Goal: Find contact information: Find contact information

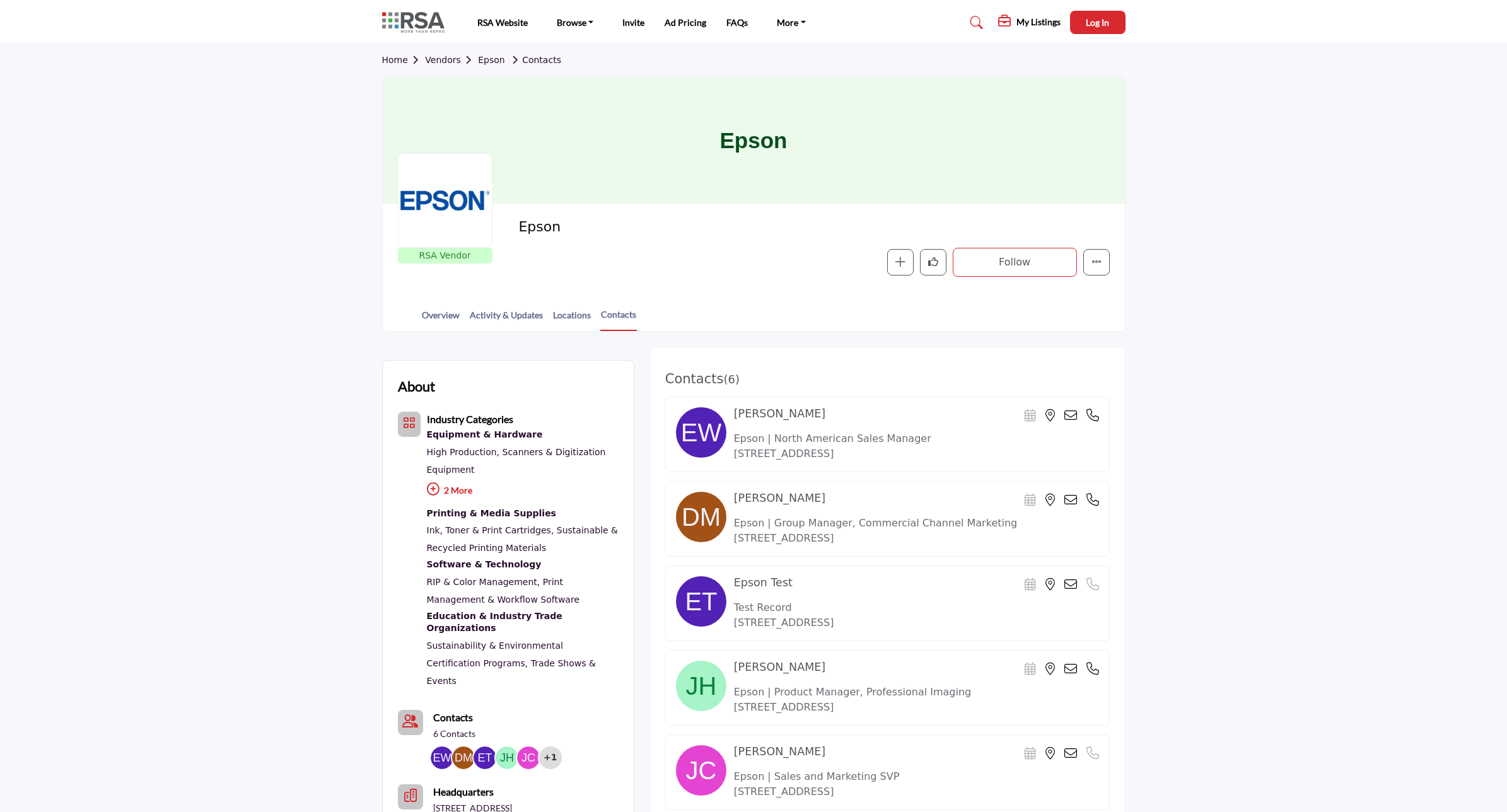
drag, startPoint x: 437, startPoint y: 58, endPoint x: 497, endPoint y: 66, distance: 60.5
click at [437, 58] on link "Vendors" at bounding box center [451, 60] width 53 height 10
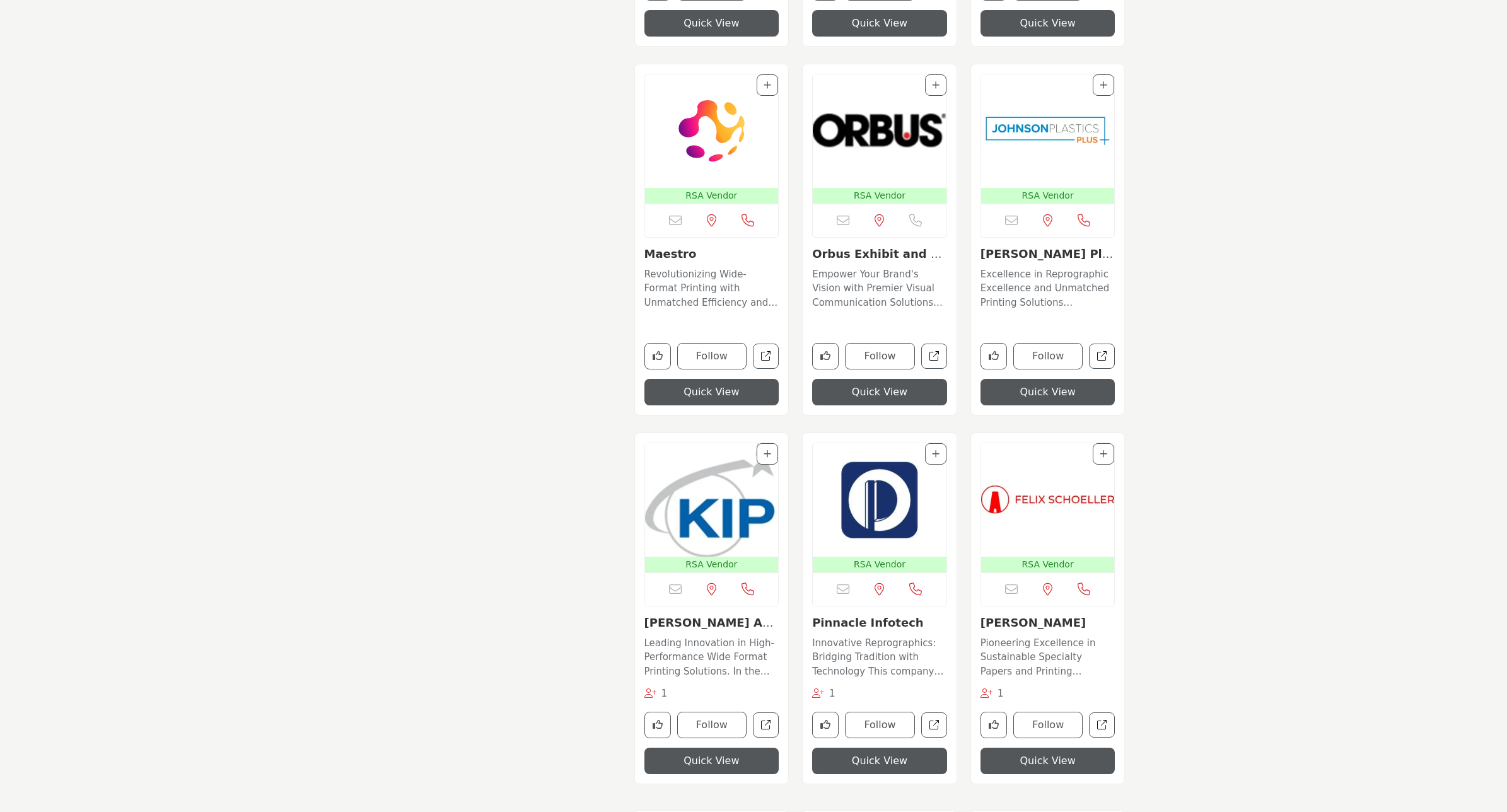
scroll to position [2443, 0]
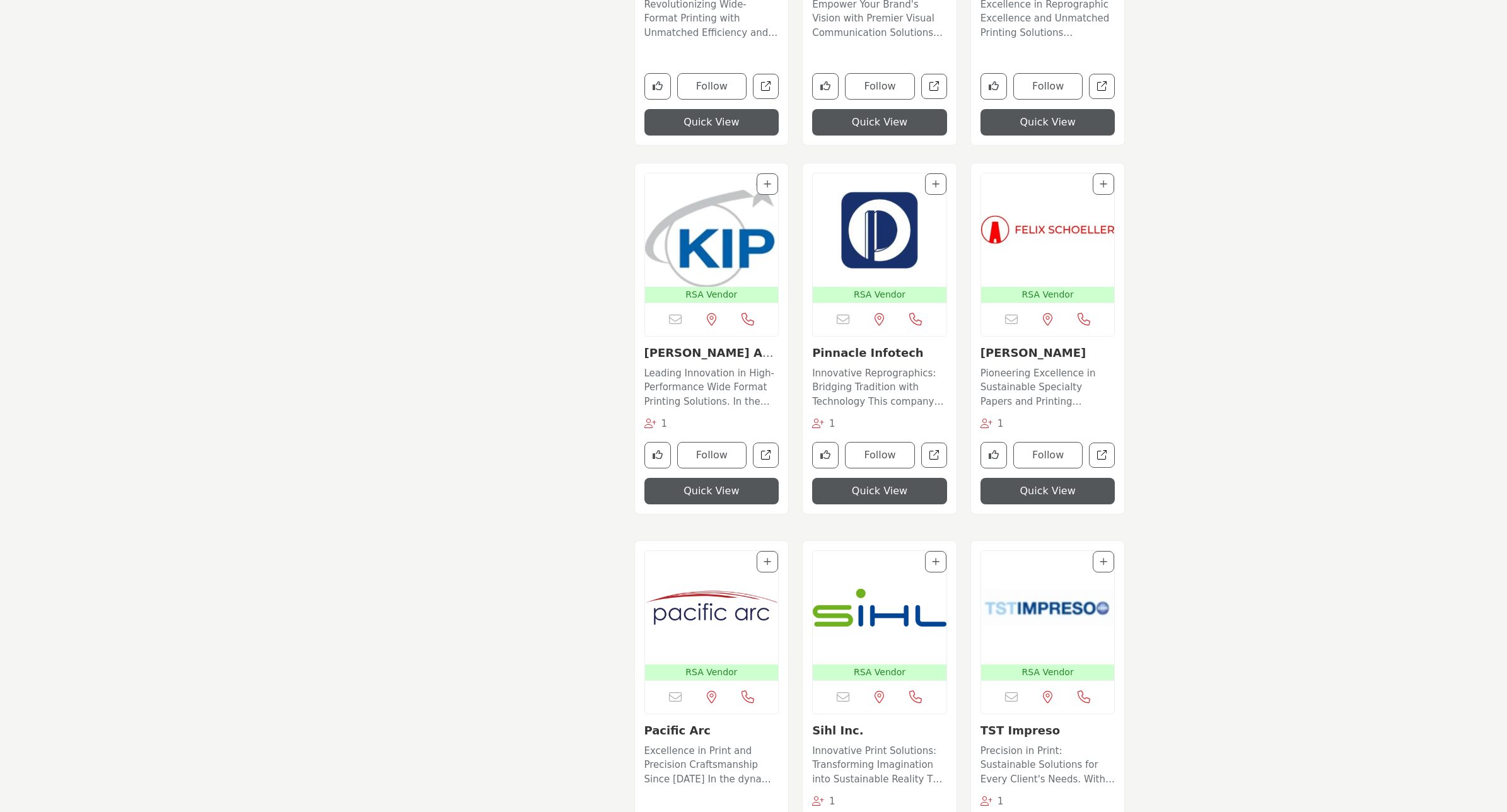
click at [1313, 304] on section "Members Only Benefits Filter results to those vendors that are offering exclusi…" at bounding box center [753, 531] width 1507 height 5641
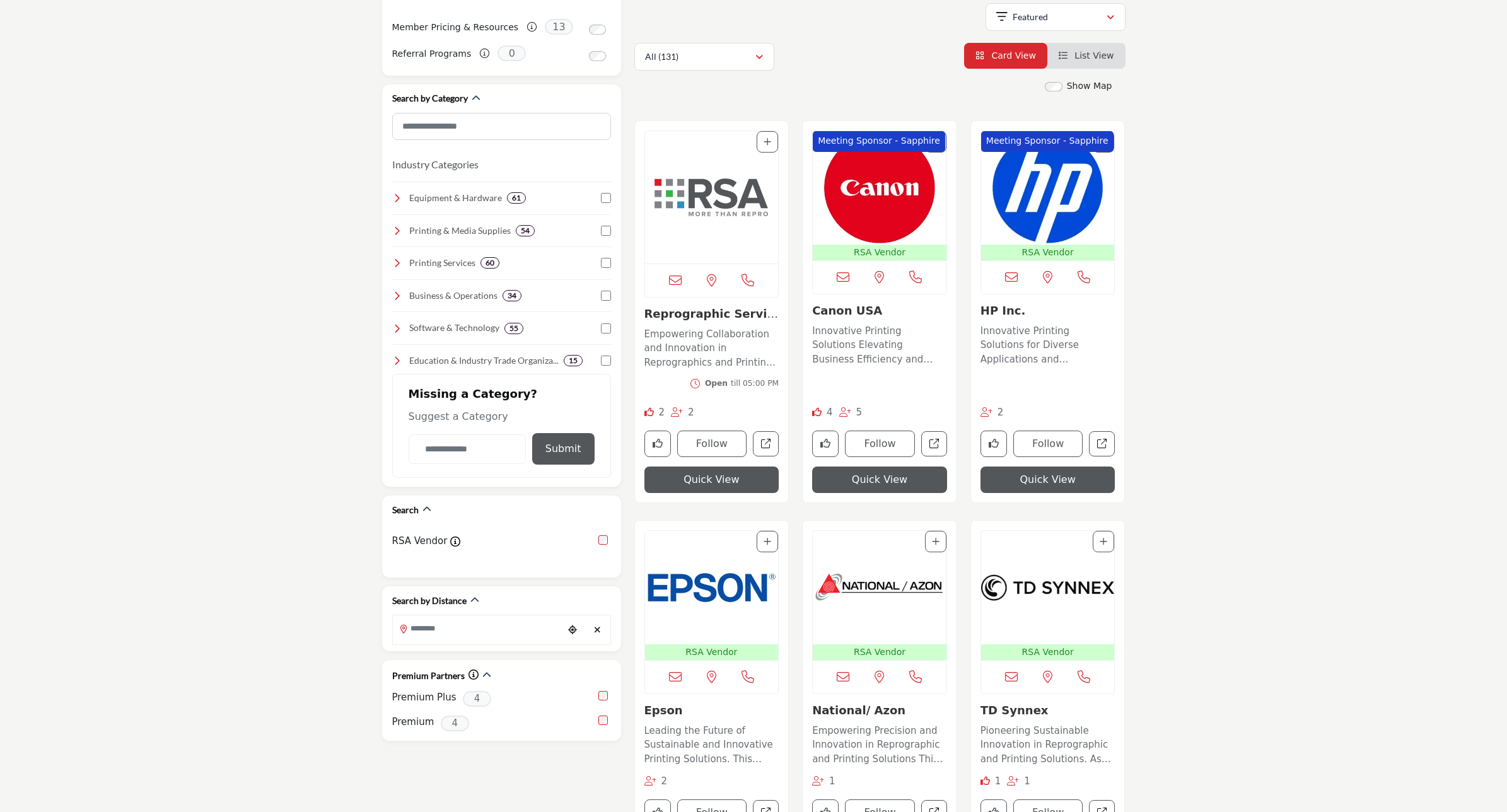
scroll to position [236, 0]
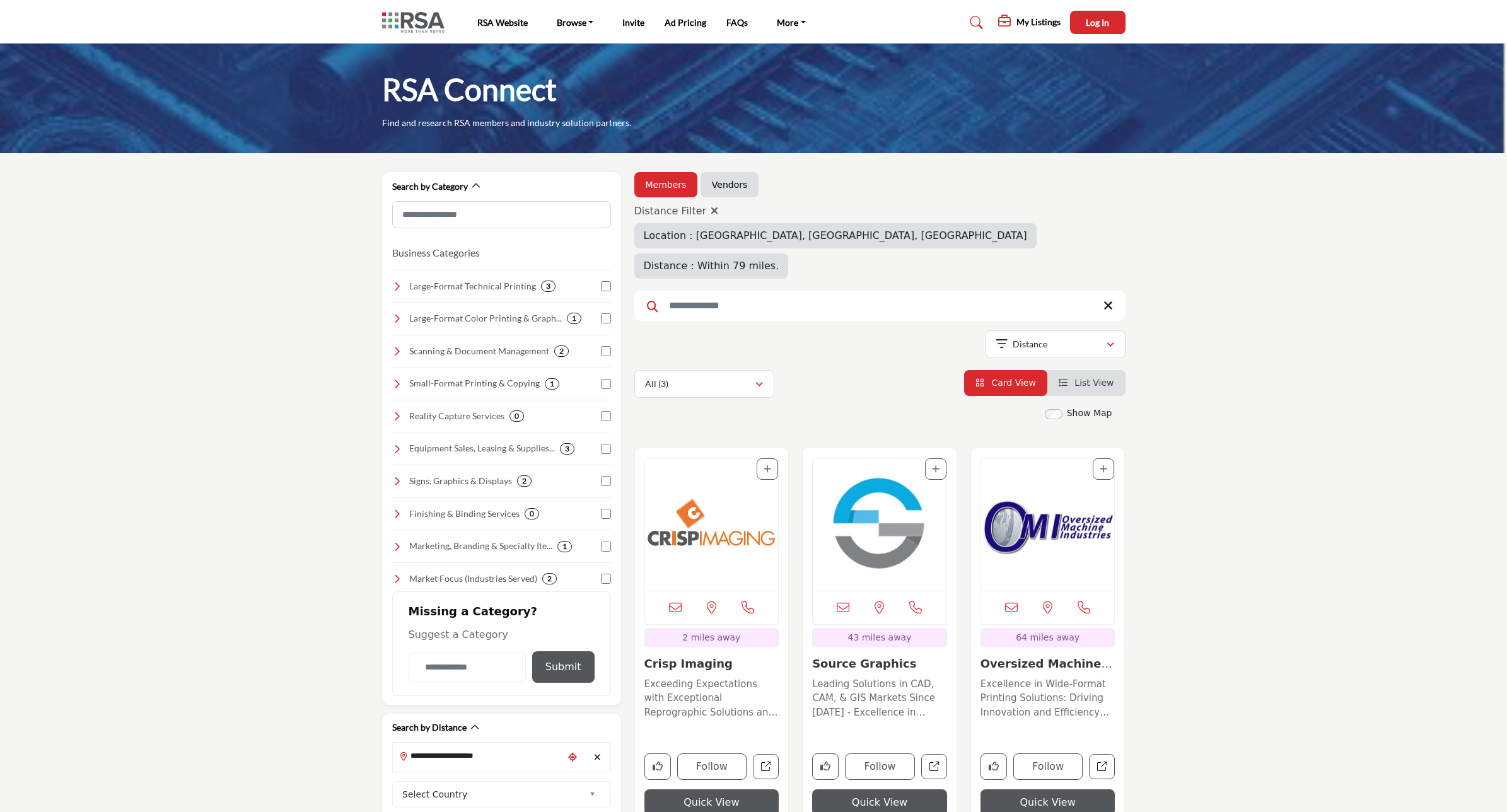
scroll to position [158, 0]
